Goal: Navigation & Orientation: Find specific page/section

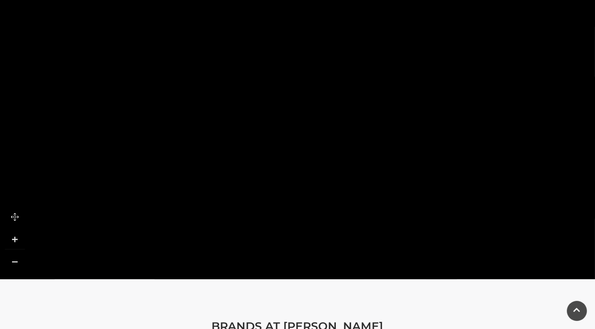
scroll to position [481, 0]
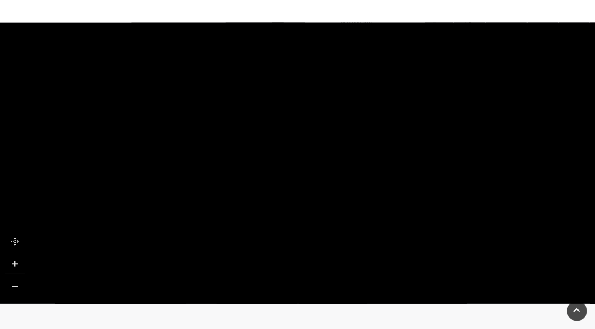
drag, startPoint x: 91, startPoint y: 174, endPoint x: 524, endPoint y: 315, distance: 455.3
click at [526, 316] on main "[PERSON_NAME] Home / Shopping / [PERSON_NAME] About [PERSON_NAME] As diamond an…" at bounding box center [297, 23] width 595 height 1008
drag, startPoint x: 381, startPoint y: 122, endPoint x: 333, endPoint y: 271, distance: 156.3
drag, startPoint x: 263, startPoint y: 74, endPoint x: 269, endPoint y: 231, distance: 156.5
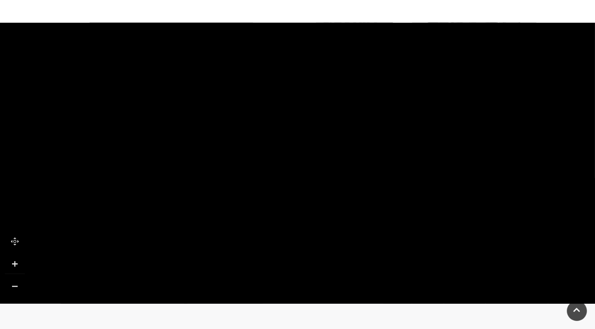
drag, startPoint x: 267, startPoint y: 62, endPoint x: 244, endPoint y: 41, distance: 30.7
click at [244, 42] on polygon at bounding box center [231, 56] width 327 height 180
drag, startPoint x: 252, startPoint y: 160, endPoint x: 259, endPoint y: 93, distance: 67.7
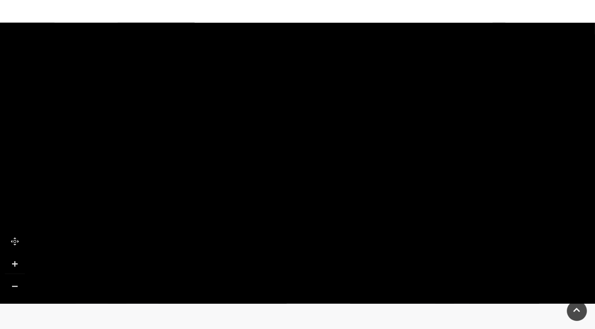
drag, startPoint x: 327, startPoint y: 182, endPoint x: 147, endPoint y: 154, distance: 181.8
drag, startPoint x: 162, startPoint y: 207, endPoint x: 165, endPoint y: 121, distance: 86.3
drag, startPoint x: 151, startPoint y: 233, endPoint x: 135, endPoint y: 156, distance: 78.3
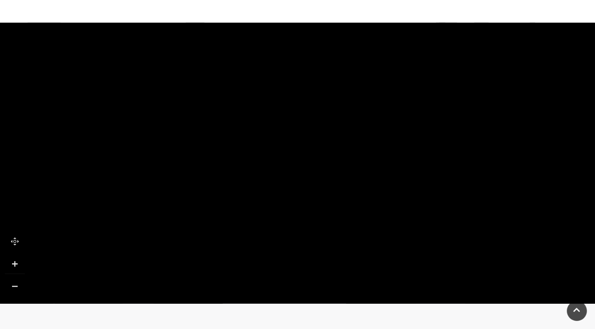
click at [135, 156] on polygon at bounding box center [189, 280] width 757 height 877
drag, startPoint x: 417, startPoint y: 184, endPoint x: 415, endPoint y: 121, distance: 62.2
click at [415, 121] on polygon at bounding box center [177, 229] width 757 height 877
drag, startPoint x: 415, startPoint y: 229, endPoint x: 395, endPoint y: 114, distance: 116.0
click at [395, 114] on polygon at bounding box center [157, 104] width 757 height 877
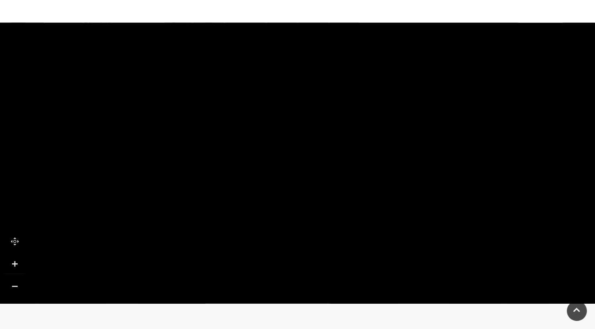
drag, startPoint x: 401, startPoint y: 99, endPoint x: 423, endPoint y: 255, distance: 156.7
click at [419, 269] on polygon at bounding box center [172, 247] width 757 height 877
drag, startPoint x: 425, startPoint y: 109, endPoint x: 424, endPoint y: 241, distance: 131.1
drag, startPoint x: 423, startPoint y: 138, endPoint x: 564, endPoint y: 190, distance: 150.5
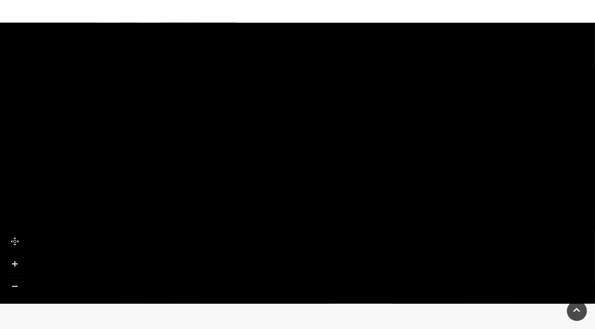
drag, startPoint x: 164, startPoint y: 190, endPoint x: 298, endPoint y: 85, distance: 171.3
click at [298, 85] on rect at bounding box center [289, 44] width 79 height 179
drag, startPoint x: 342, startPoint y: 174, endPoint x: 322, endPoint y: 70, distance: 105.9
click at [324, 79] on polygon at bounding box center [446, 296] width 757 height 877
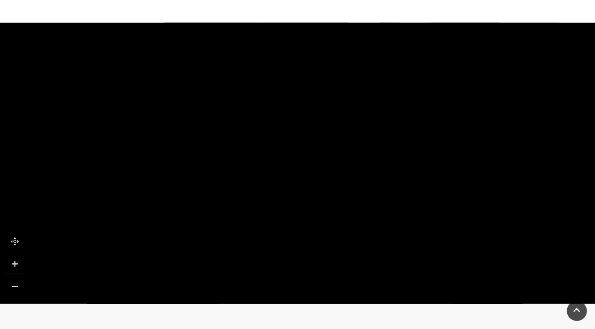
drag, startPoint x: 326, startPoint y: 224, endPoint x: 354, endPoint y: 81, distance: 145.6
click at [354, 81] on polygon at bounding box center [465, 107] width 757 height 877
drag, startPoint x: 229, startPoint y: 275, endPoint x: 234, endPoint y: 155, distance: 120.8
click at [233, 156] on polygon at bounding box center [469, 17] width 757 height 877
drag, startPoint x: 234, startPoint y: 233, endPoint x: 239, endPoint y: 138, distance: 95.6
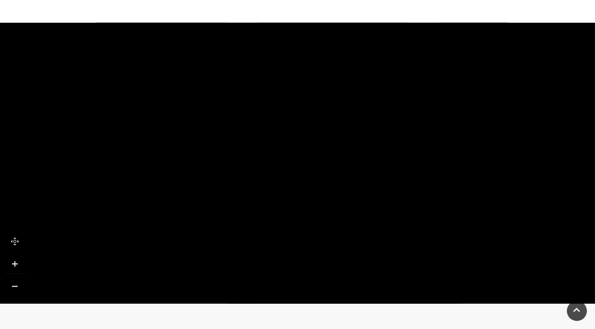
drag, startPoint x: 245, startPoint y: 267, endPoint x: 215, endPoint y: 280, distance: 32.3
drag, startPoint x: 363, startPoint y: 64, endPoint x: 281, endPoint y: 203, distance: 161.7
click at [281, 203] on polygon at bounding box center [363, 30] width 757 height 877
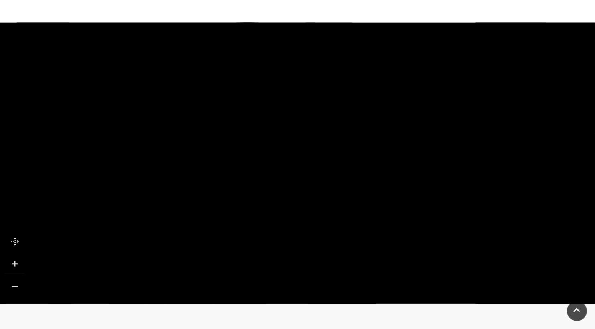
drag, startPoint x: 314, startPoint y: 170, endPoint x: 269, endPoint y: 199, distance: 53.3
click at [269, 199] on polygon at bounding box center [318, 61] width 757 height 877
click at [341, 225] on tspan "TO UPPER LEVEL" at bounding box center [341, 225] width 0 height 0
drag, startPoint x: 464, startPoint y: 219, endPoint x: 205, endPoint y: 226, distance: 258.3
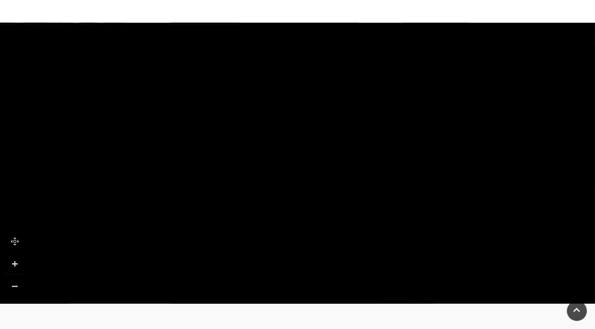
drag, startPoint x: 413, startPoint y: 217, endPoint x: 182, endPoint y: 228, distance: 232.0
click at [275, 227] on rect at bounding box center [292, 223] width 34 height 59
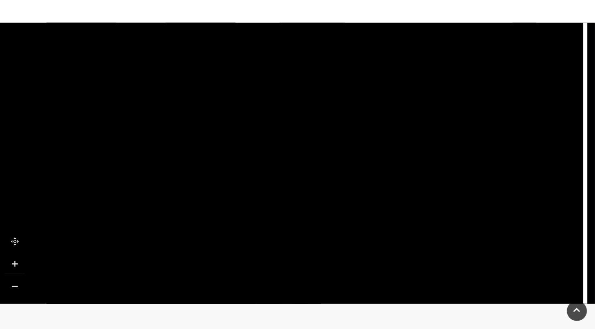
drag, startPoint x: 391, startPoint y: 226, endPoint x: 200, endPoint y: 267, distance: 194.5
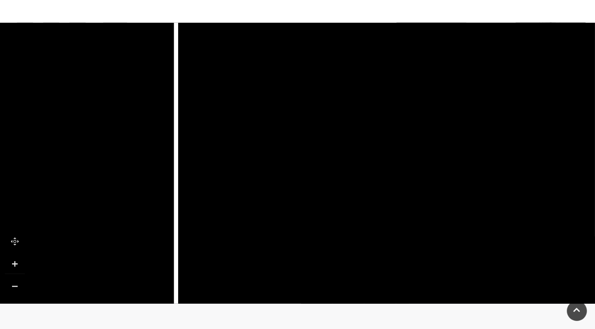
drag, startPoint x: 371, startPoint y: 162, endPoint x: 148, endPoint y: 128, distance: 225.9
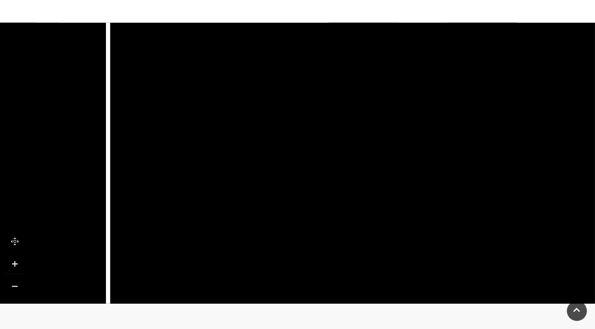
drag, startPoint x: 267, startPoint y: 151, endPoint x: 202, endPoint y: 76, distance: 98.6
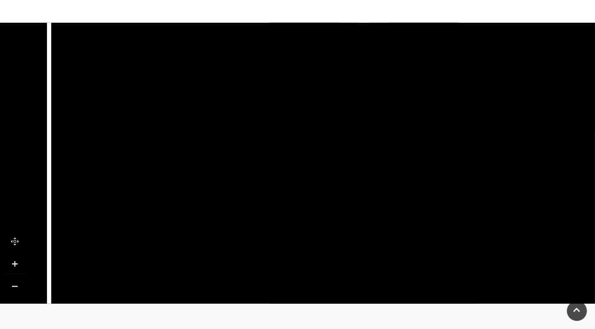
drag, startPoint x: 223, startPoint y: 189, endPoint x: 99, endPoint y: 270, distance: 148.0
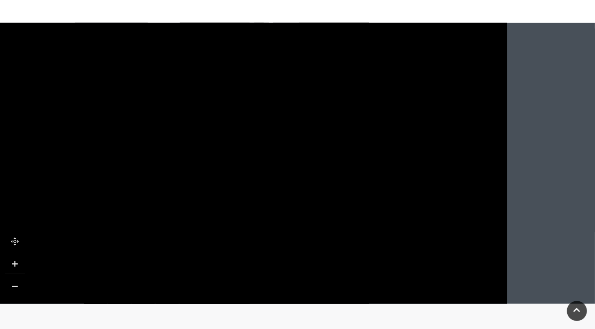
drag, startPoint x: 506, startPoint y: 97, endPoint x: 474, endPoint y: 248, distance: 153.7
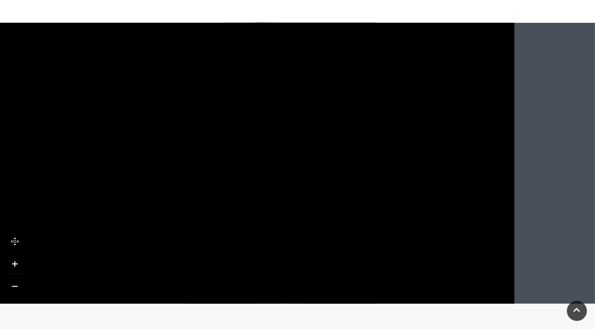
drag, startPoint x: 411, startPoint y: 60, endPoint x: 418, endPoint y: 161, distance: 101.3
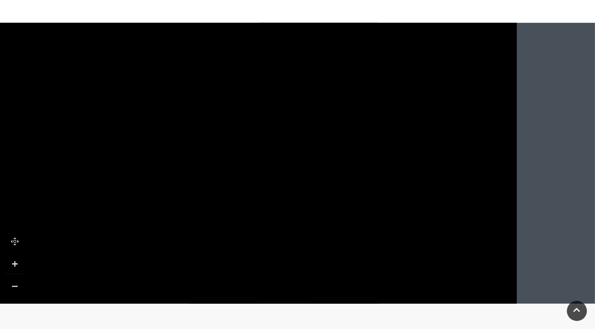
drag, startPoint x: 409, startPoint y: 75, endPoint x: 414, endPoint y: 122, distance: 48.0
